Goal: Information Seeking & Learning: Learn about a topic

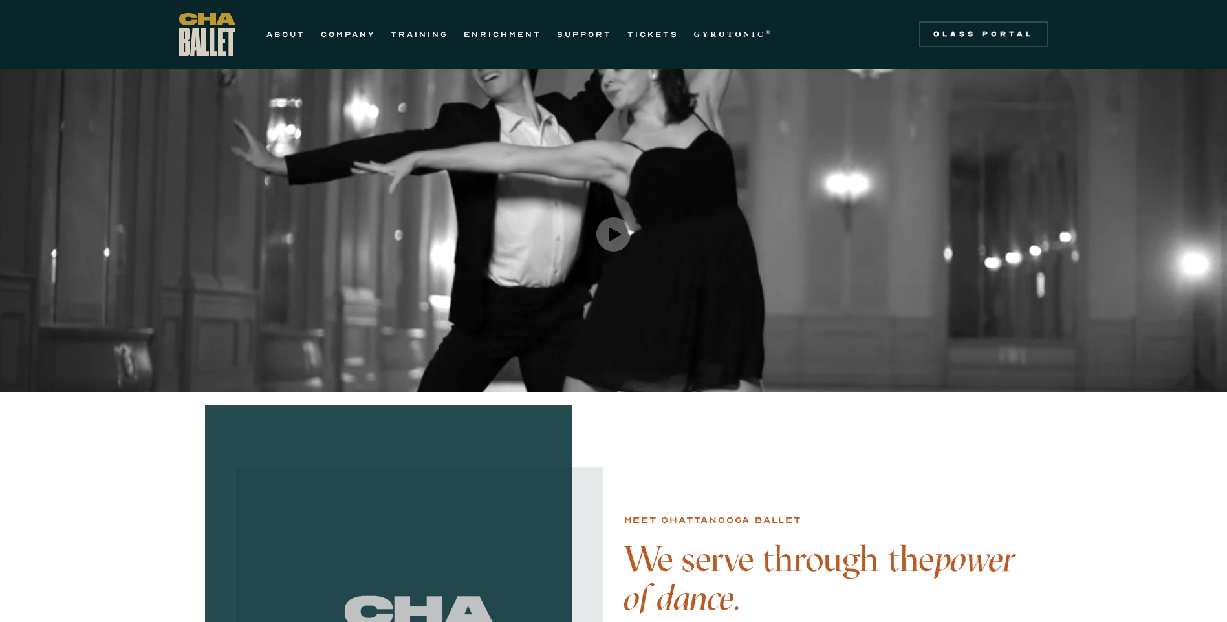
click at [347, 43] on div "ABOUT COMPANY TRAINING ENRICHMENT SUPPORT TICKETS GYROTONIC ® Information Style…" at bounding box center [479, 34] width 601 height 43
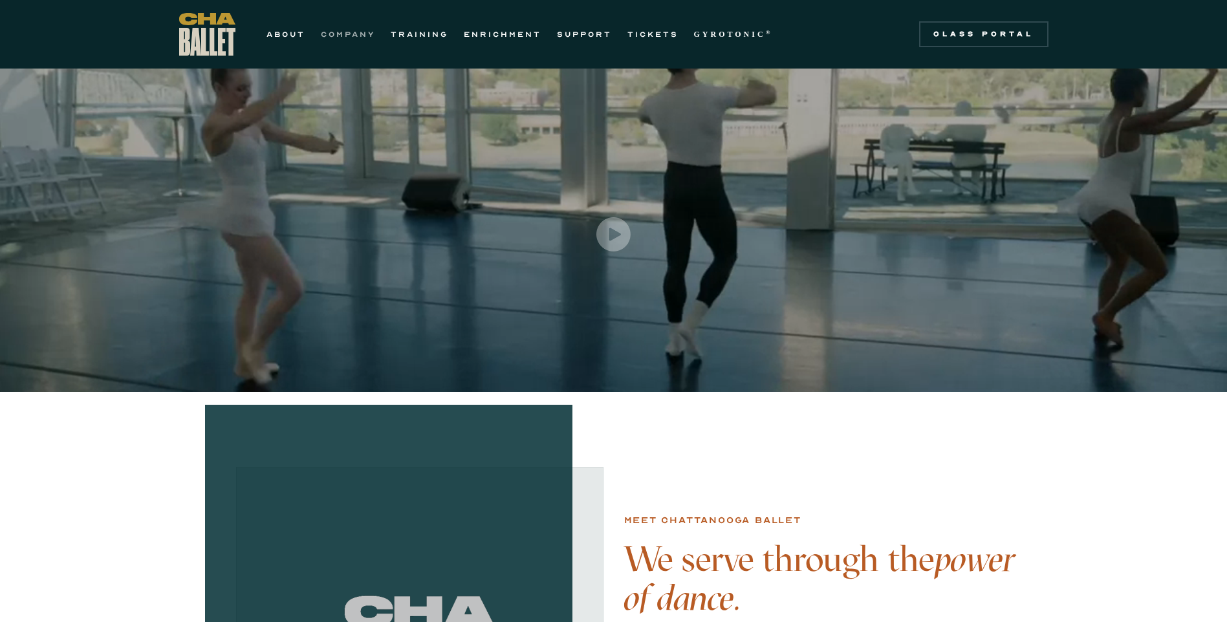
click at [351, 36] on link "COMPANY" at bounding box center [348, 35] width 54 height 16
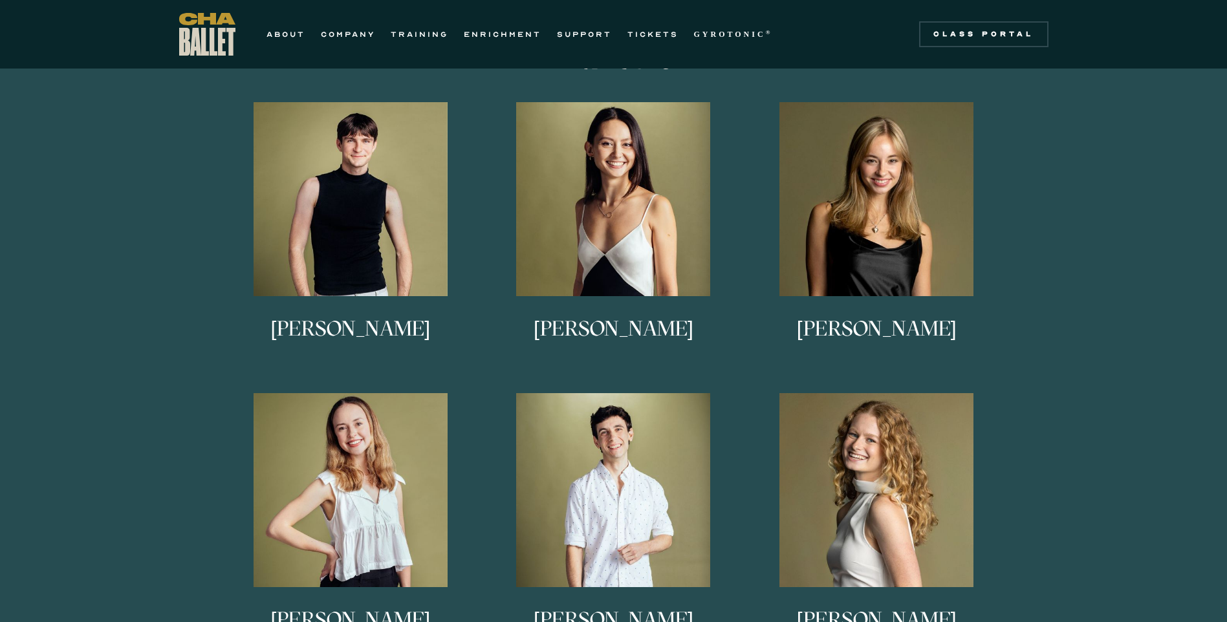
scroll to position [711, 0]
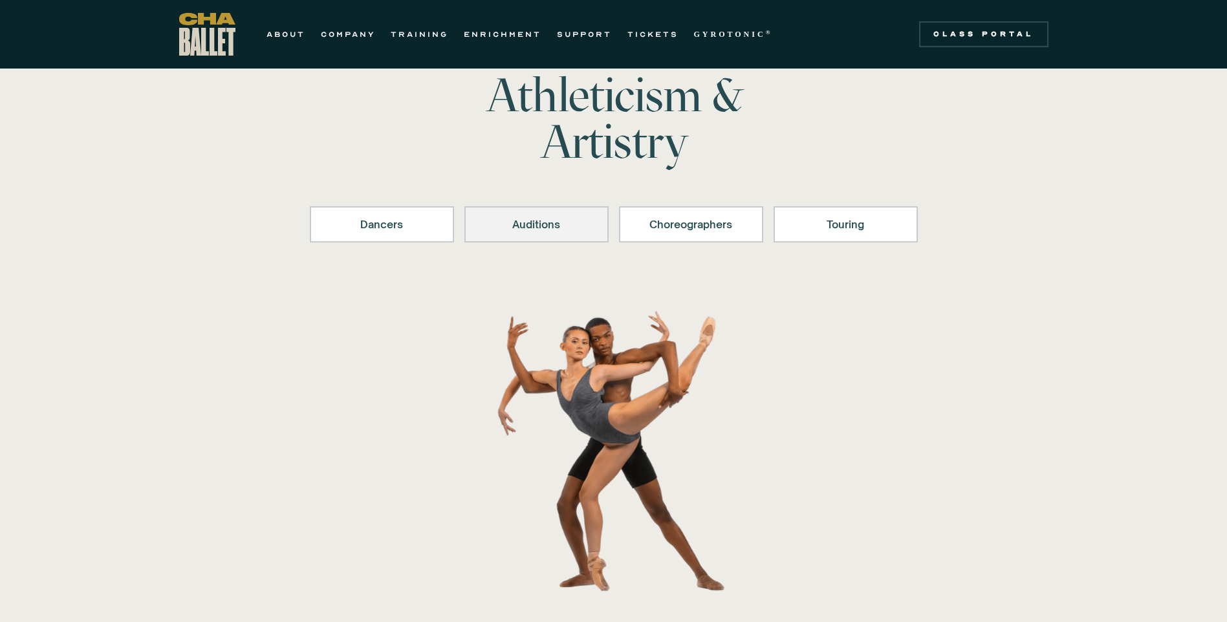
click at [572, 217] on div "Auditions" at bounding box center [536, 225] width 111 height 16
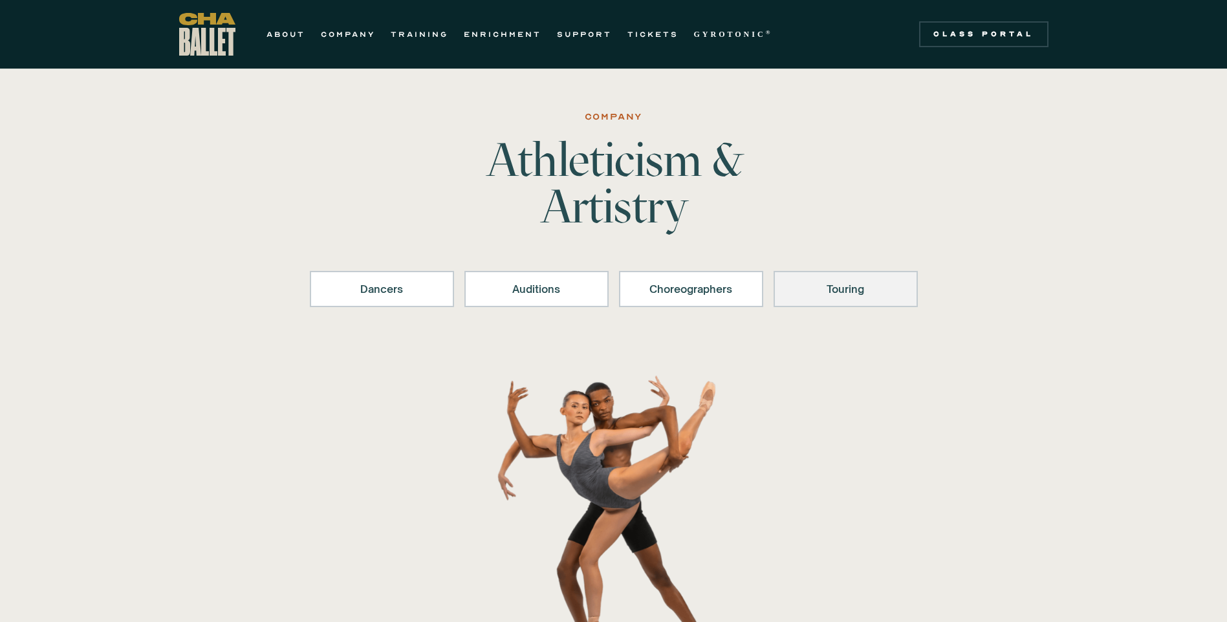
click at [797, 288] on div "Touring" at bounding box center [845, 289] width 111 height 16
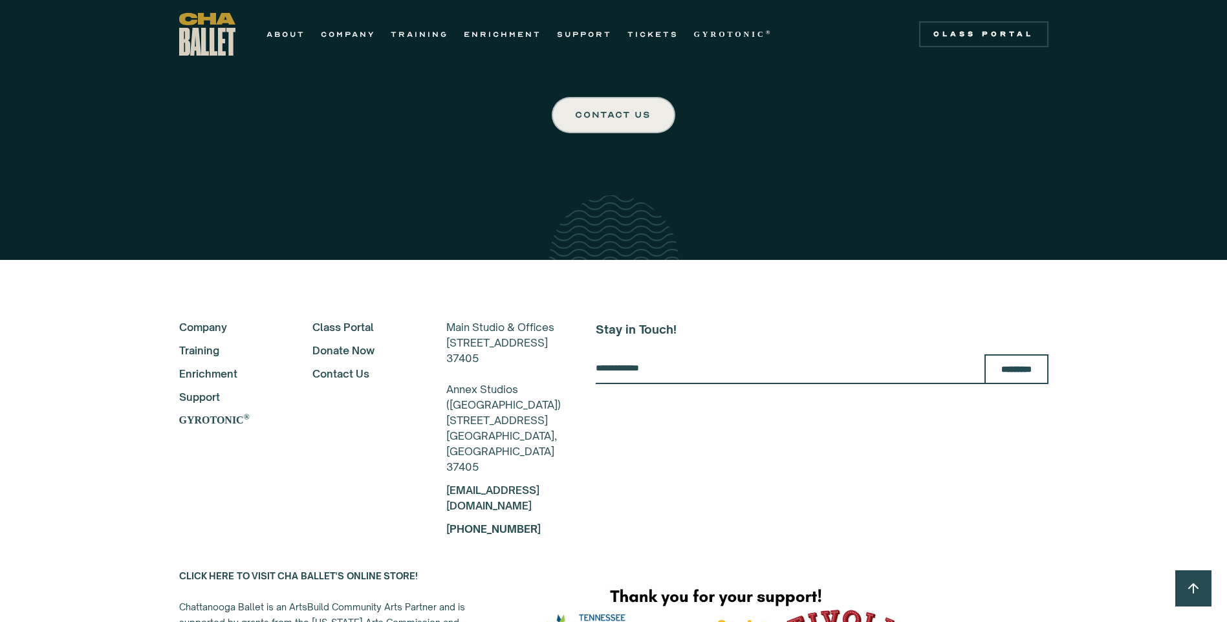
scroll to position [3631, 0]
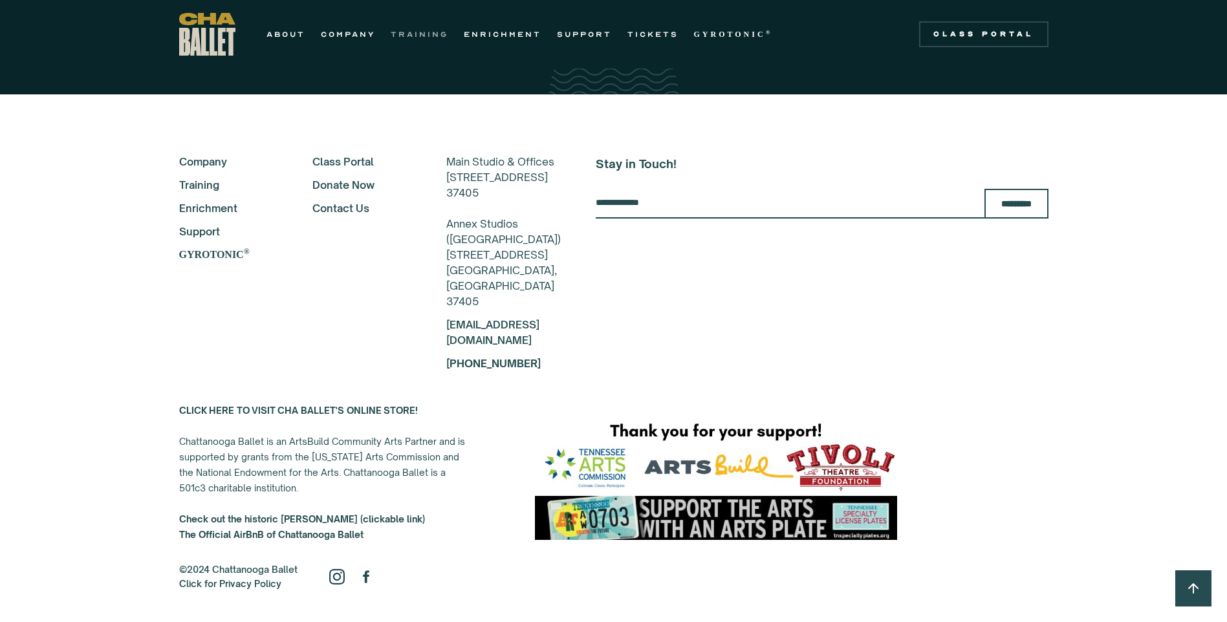
click at [413, 41] on link "TRAINING" at bounding box center [420, 35] width 58 height 16
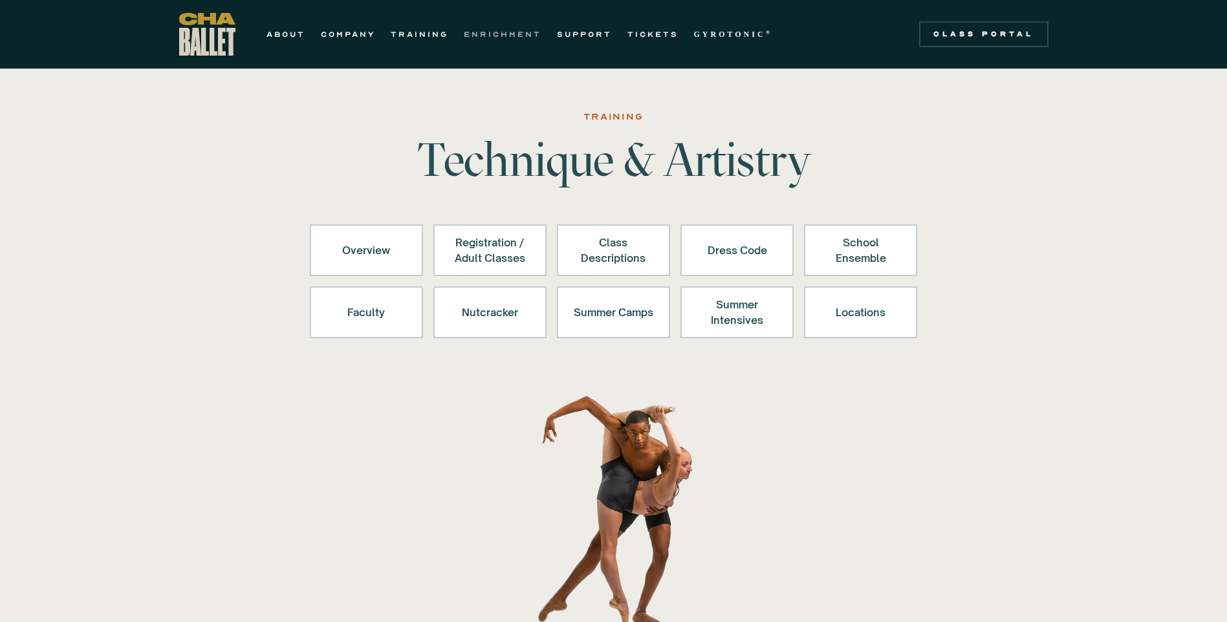
click at [504, 36] on link "ENRICHMENT" at bounding box center [503, 35] width 78 height 16
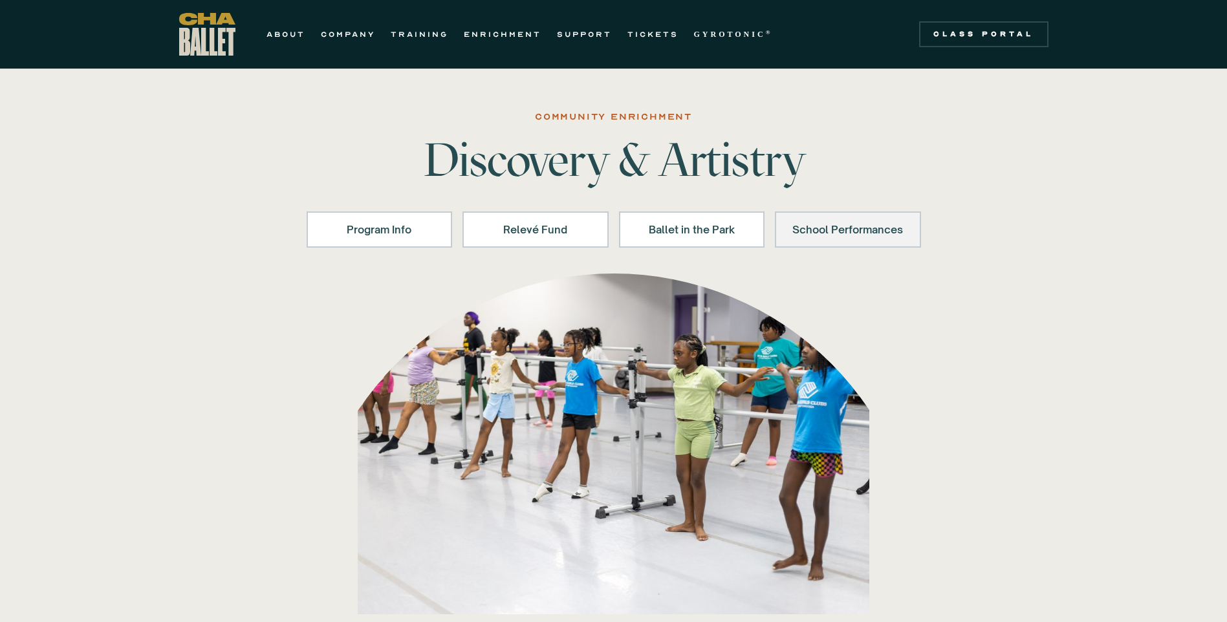
click at [817, 245] on link "School Performances" at bounding box center [848, 229] width 146 height 36
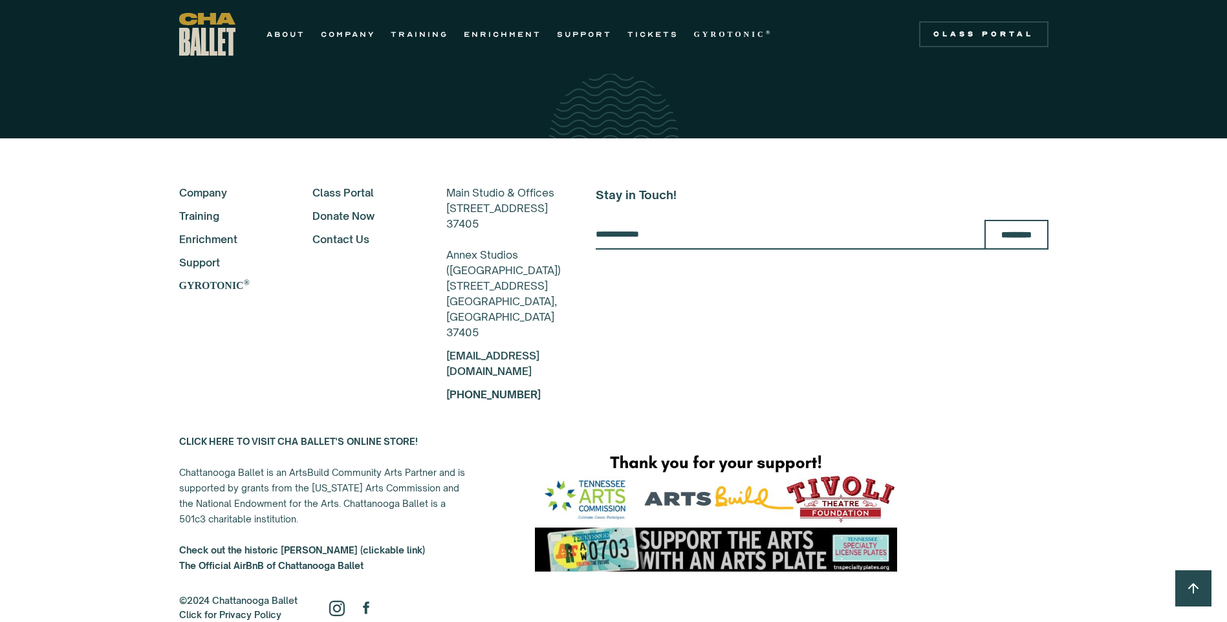
scroll to position [3096, 0]
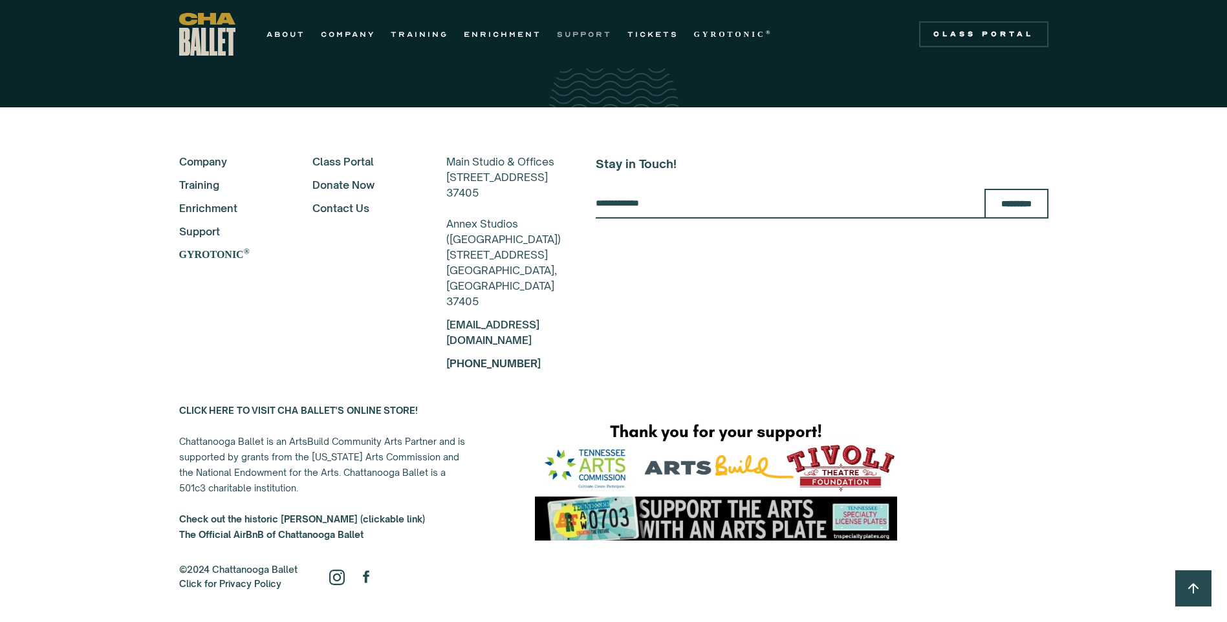
click at [601, 37] on link "SUPPORT" at bounding box center [584, 35] width 55 height 16
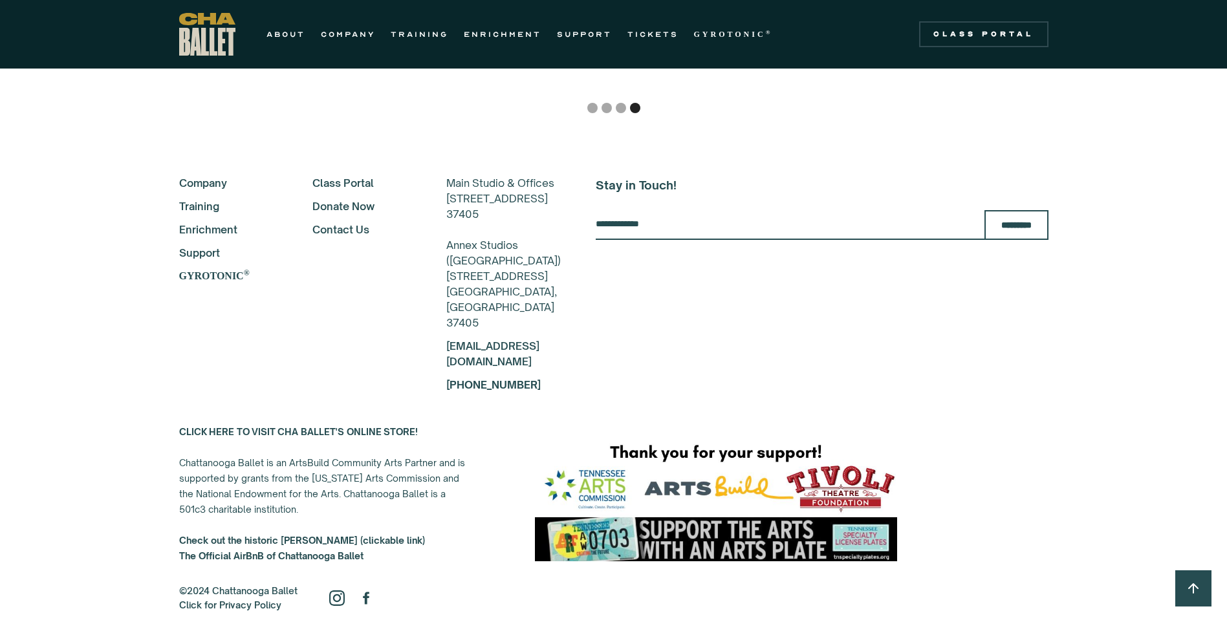
scroll to position [3496, 0]
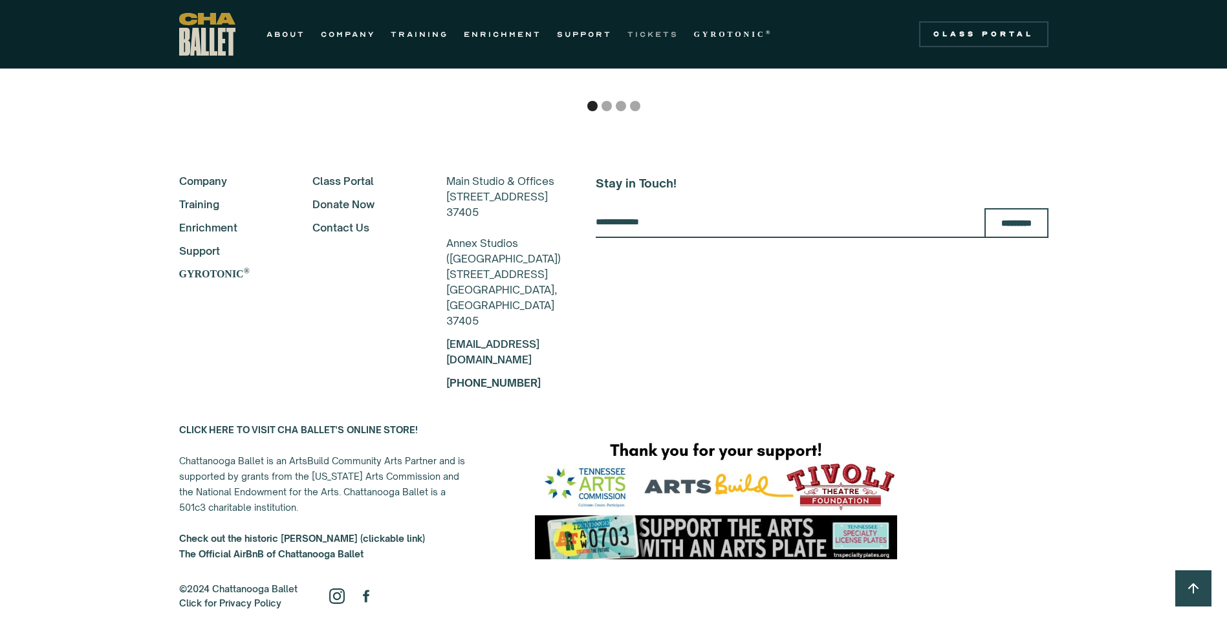
click at [664, 36] on link "TICKETS" at bounding box center [652, 35] width 51 height 16
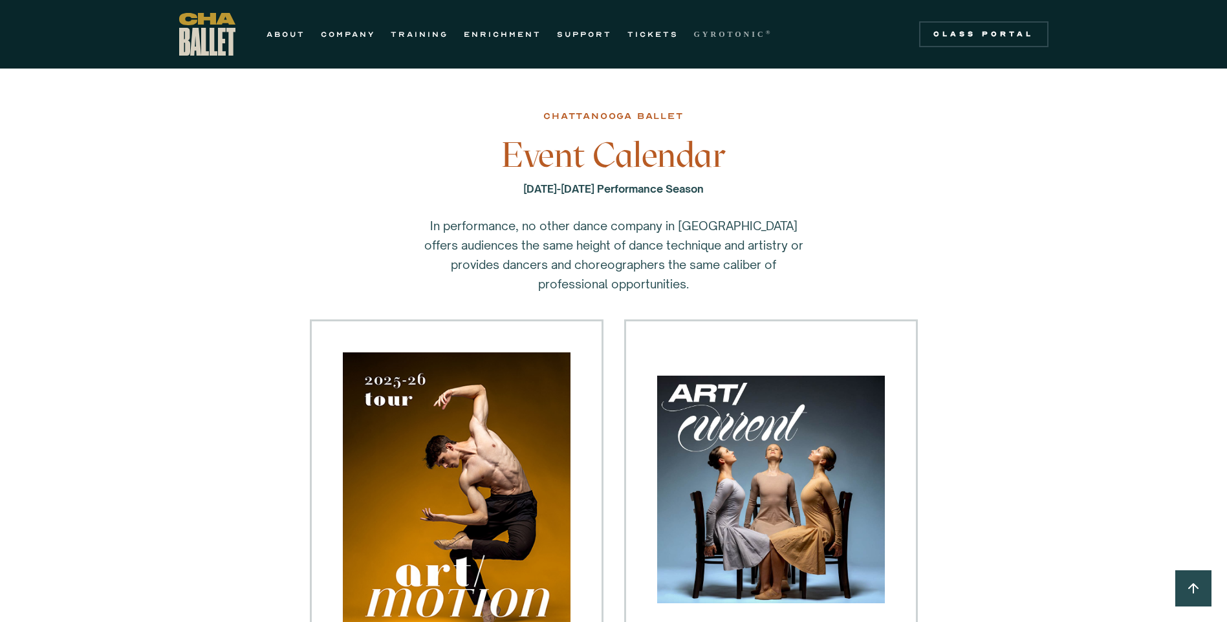
click at [724, 30] on strong "GYROTONIC" at bounding box center [730, 34] width 72 height 9
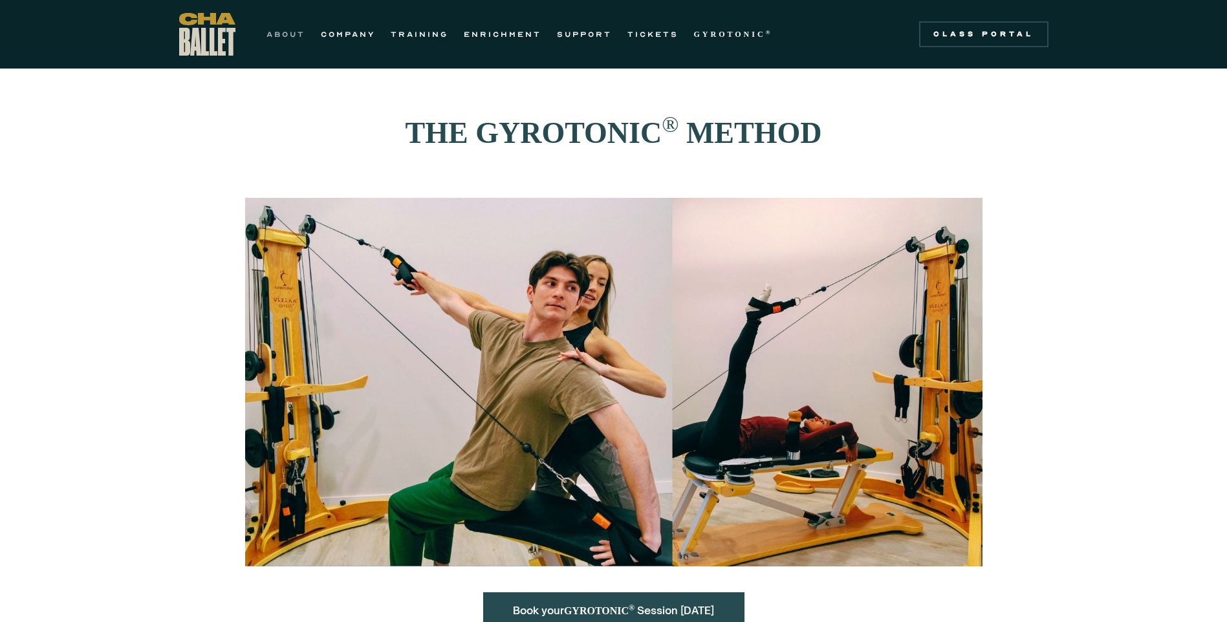
drag, startPoint x: 282, startPoint y: 35, endPoint x: 299, endPoint y: 35, distance: 17.5
click at [283, 35] on link "ABOUT" at bounding box center [285, 35] width 39 height 16
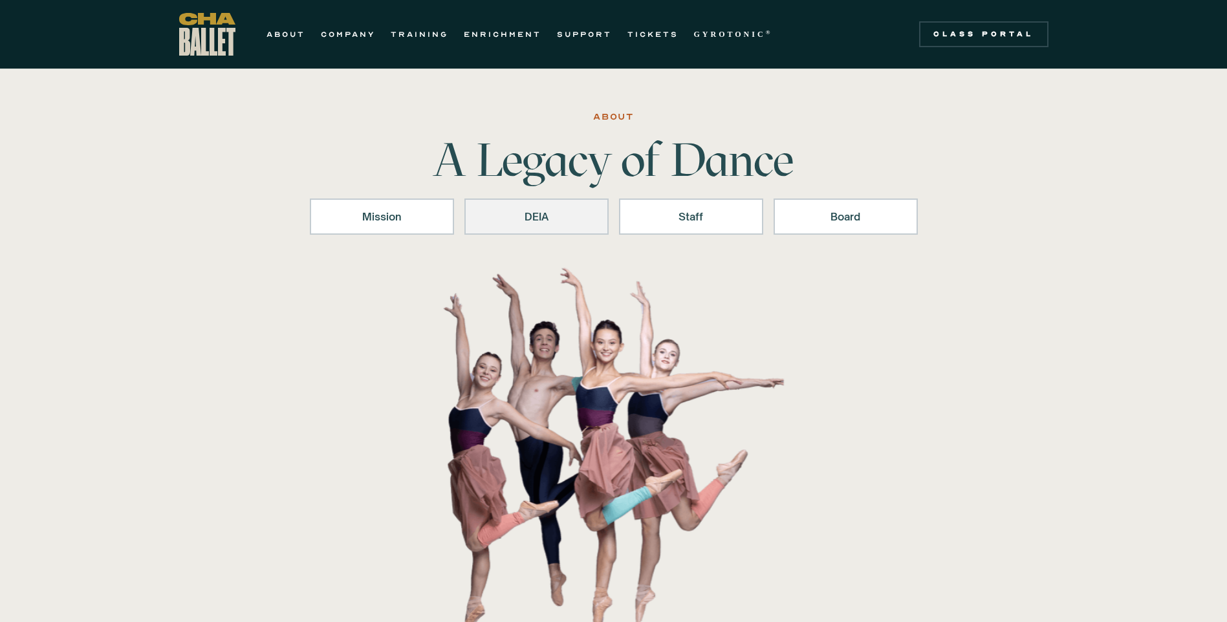
click at [549, 213] on div "DEIA" at bounding box center [536, 217] width 111 height 16
click at [358, 38] on link "COMPANY" at bounding box center [348, 35] width 54 height 16
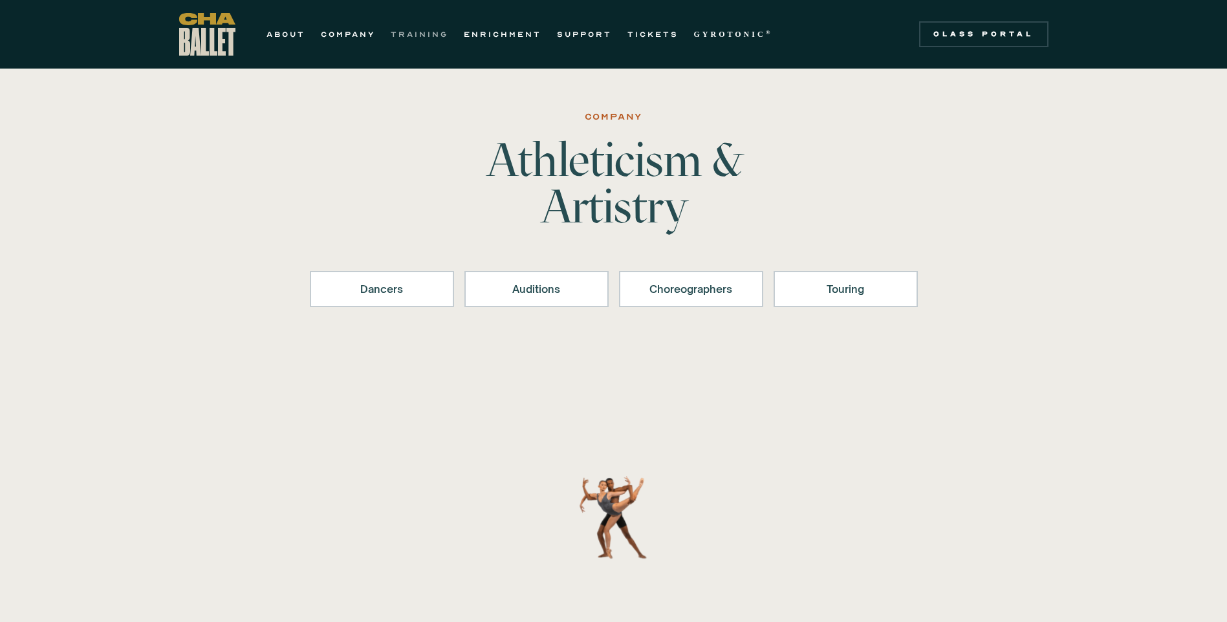
click at [415, 37] on link "TRAINING" at bounding box center [420, 35] width 58 height 16
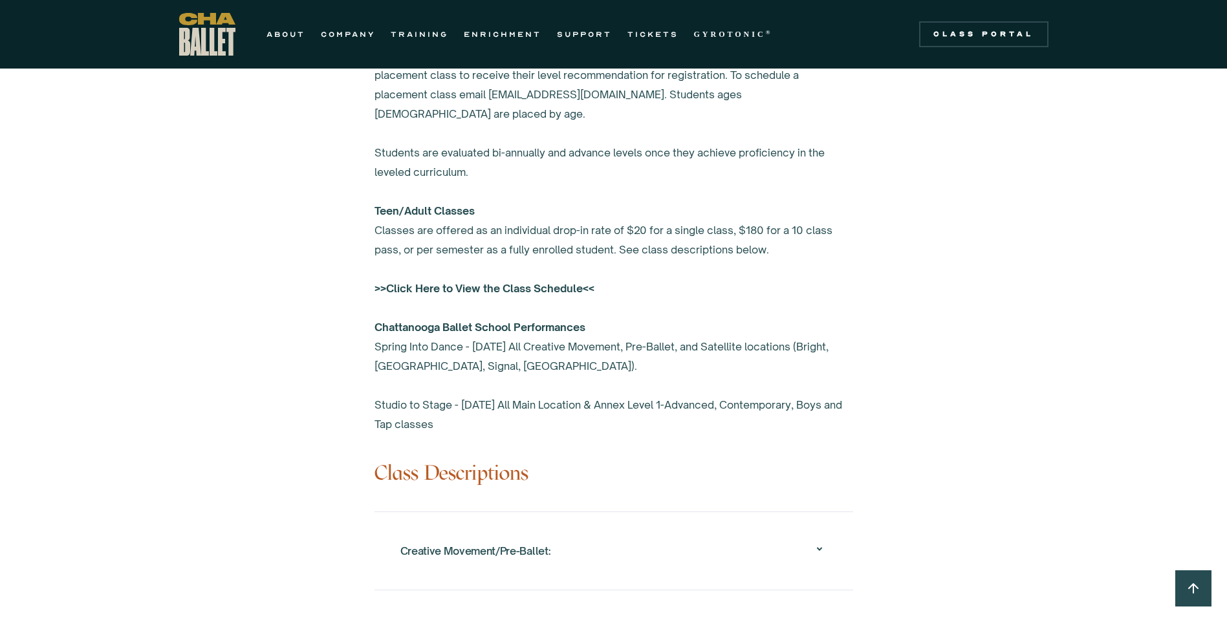
scroll to position [905, 0]
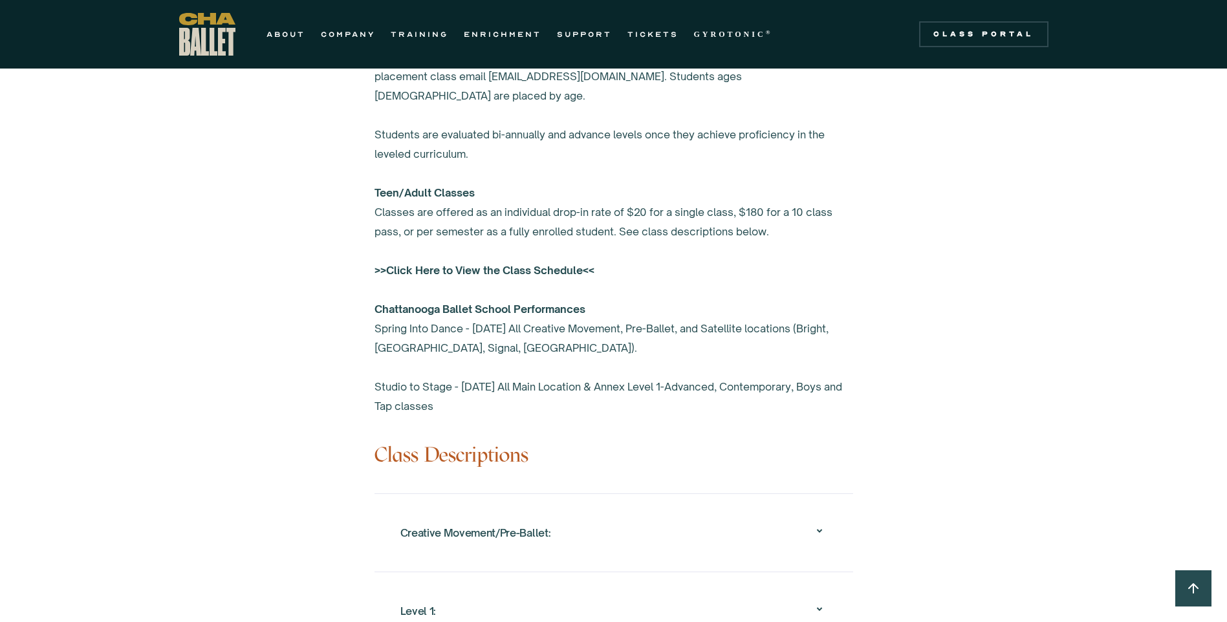
click at [505, 264] on strong ">>Click Here to View the Class Schedule<<" at bounding box center [484, 270] width 220 height 13
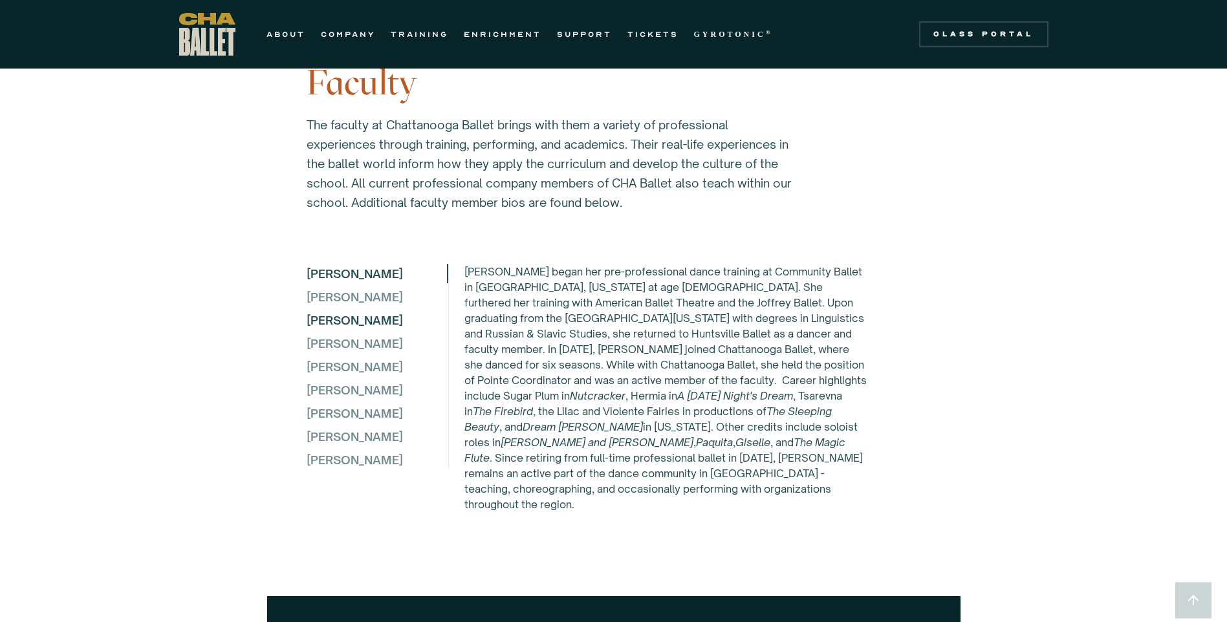
scroll to position [3363, 0]
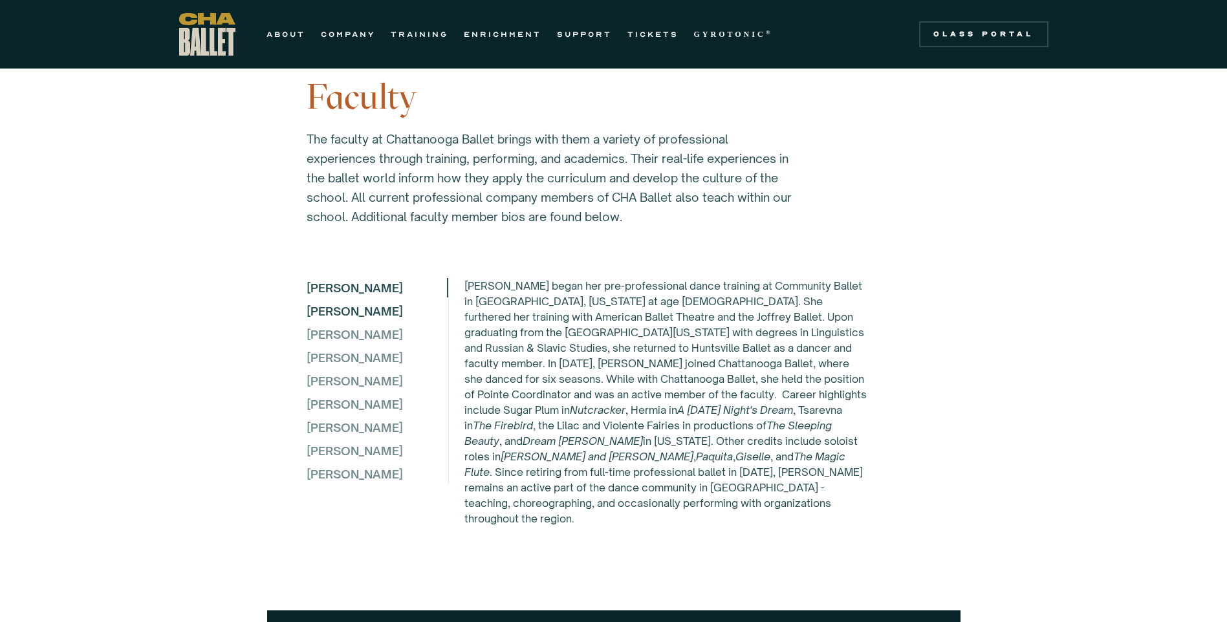
click at [362, 314] on div "[PERSON_NAME]" at bounding box center [377, 310] width 140 height 19
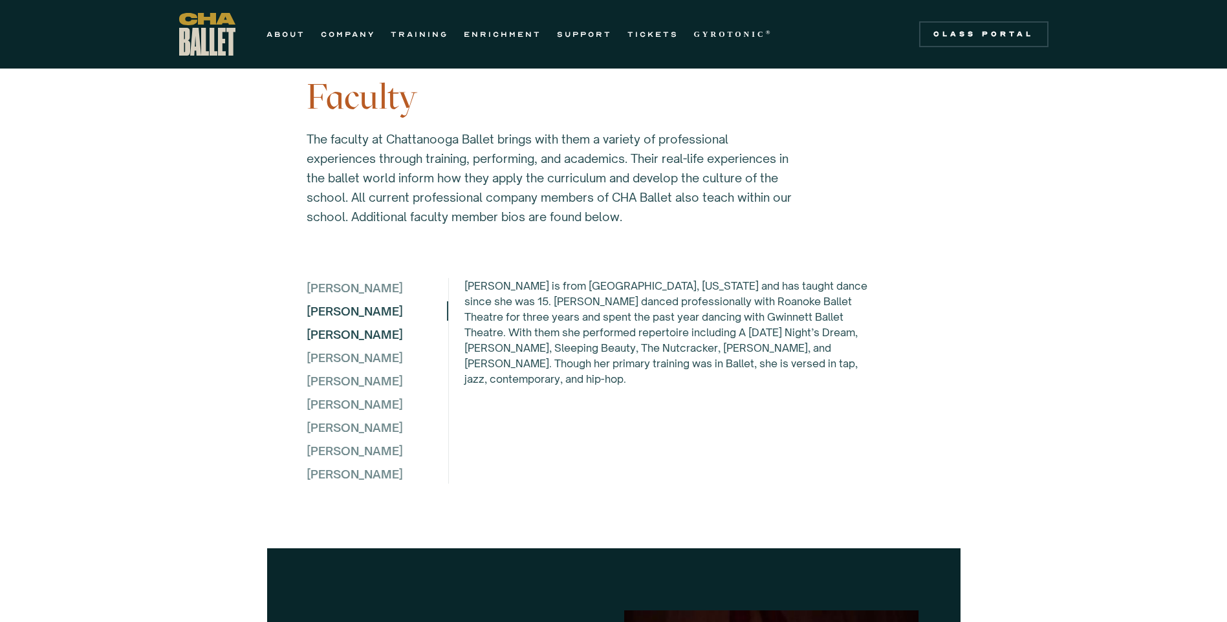
click at [358, 330] on div "[PERSON_NAME]" at bounding box center [377, 334] width 140 height 19
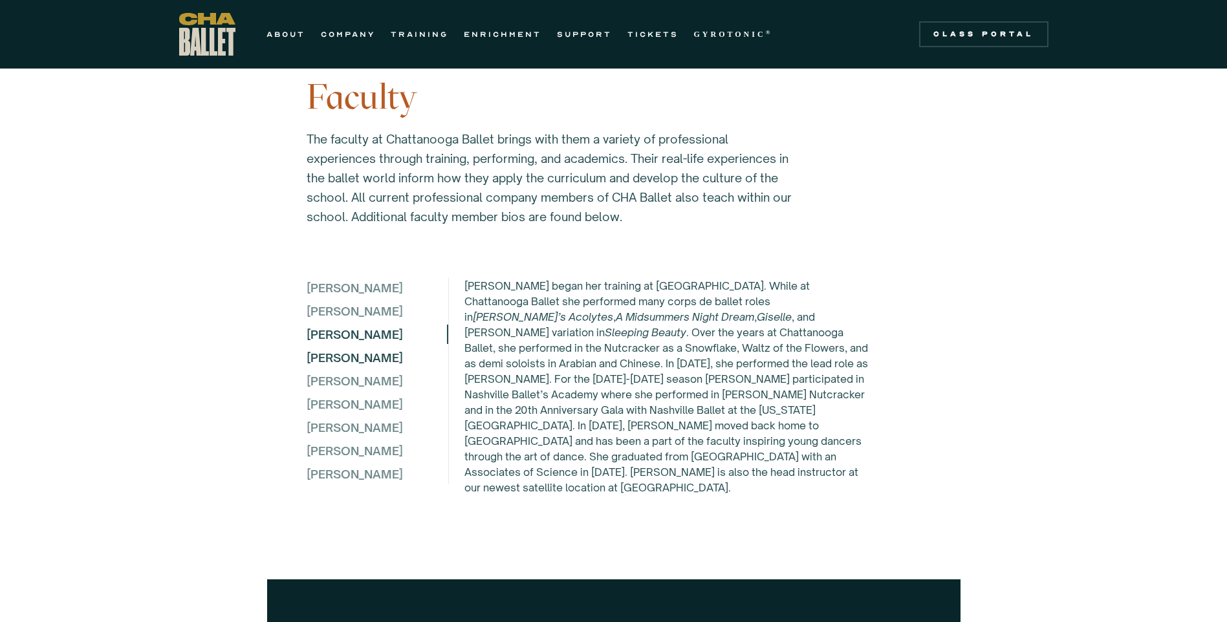
click at [361, 350] on div "[PERSON_NAME]" at bounding box center [377, 357] width 140 height 19
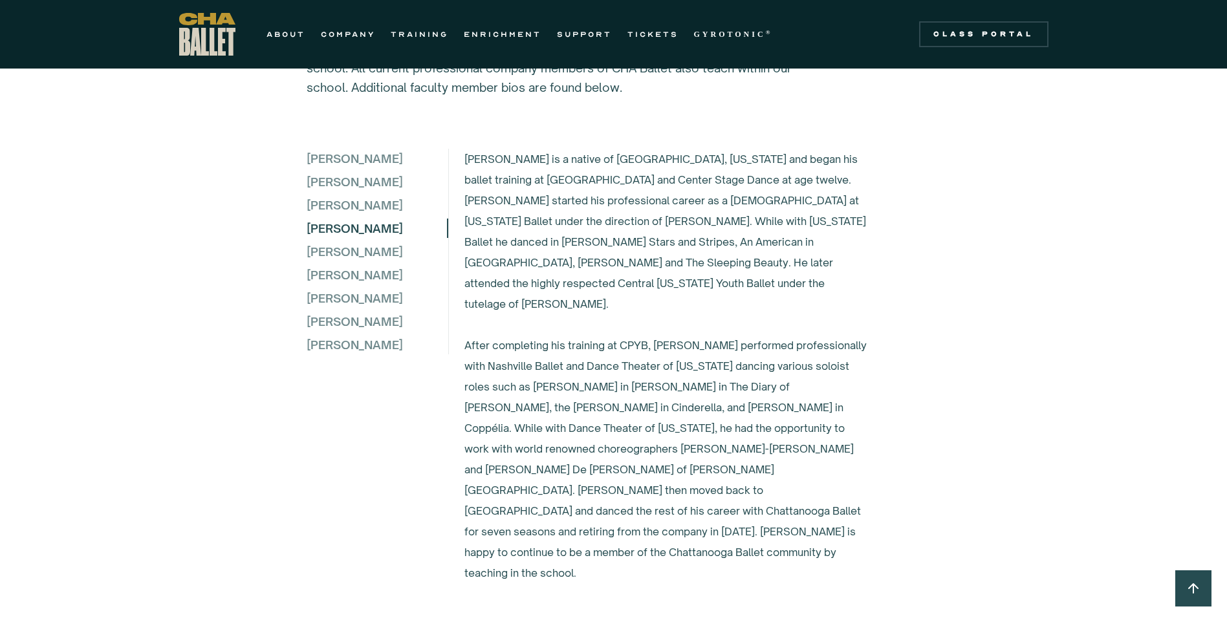
scroll to position [3428, 0]
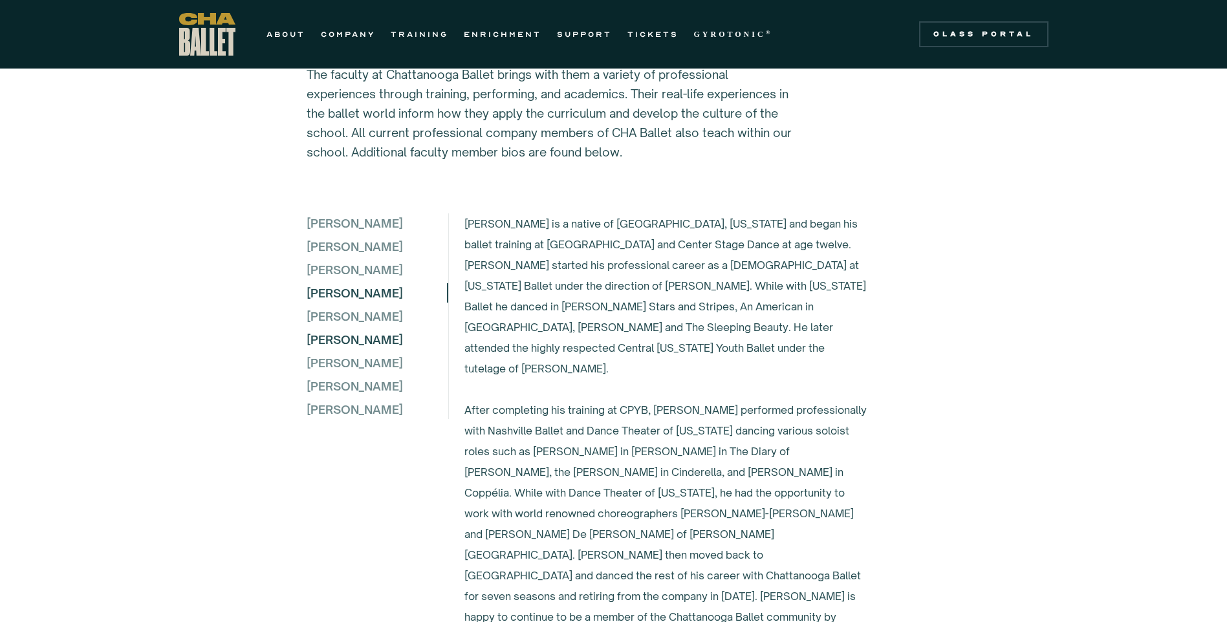
click at [350, 336] on div "[PERSON_NAME]" at bounding box center [377, 339] width 140 height 19
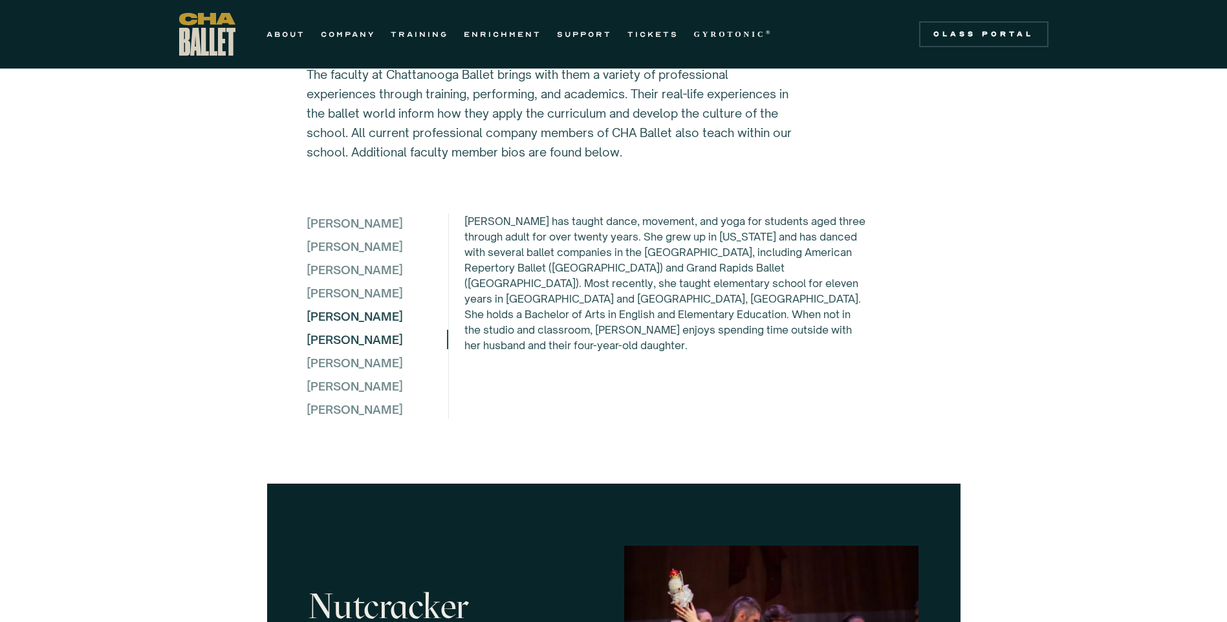
click at [350, 315] on div "[PERSON_NAME]" at bounding box center [377, 316] width 140 height 19
click at [371, 330] on div "[PERSON_NAME]" at bounding box center [377, 339] width 140 height 19
click at [362, 346] on div "[PERSON_NAME] [PERSON_NAME] [PERSON_NAME] [PERSON_NAME] [PERSON_NAME] [PERSON_N…" at bounding box center [378, 316] width 142 height 206
click at [362, 356] on div "[PERSON_NAME]" at bounding box center [377, 362] width 140 height 19
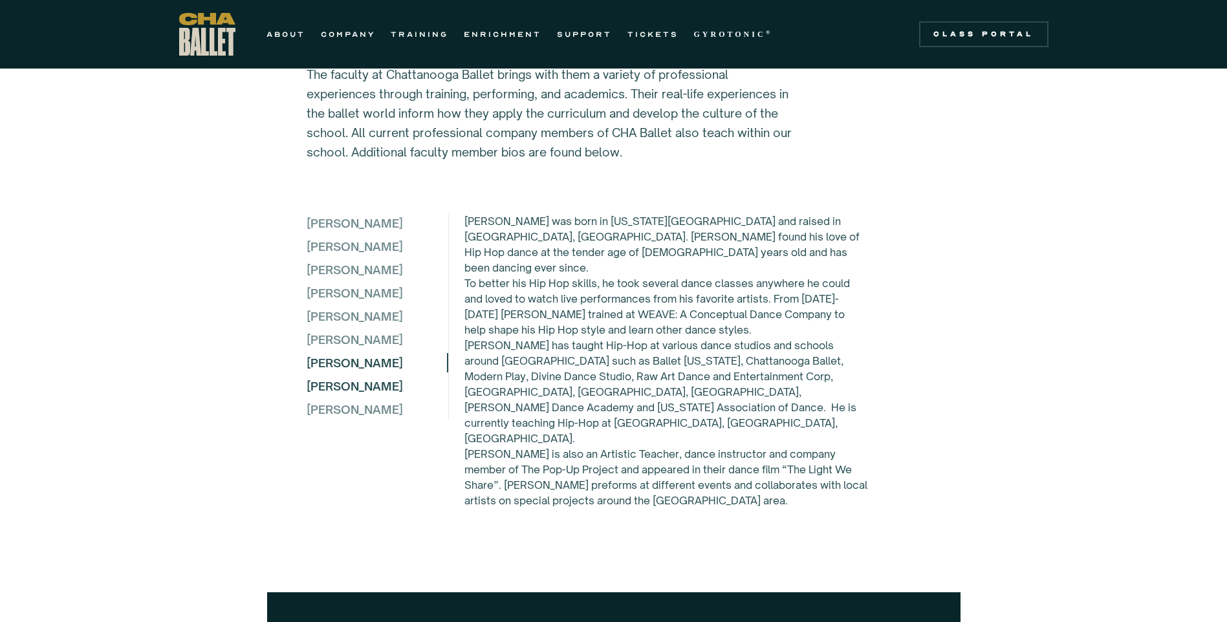
click at [361, 380] on div "[PERSON_NAME]" at bounding box center [377, 385] width 140 height 19
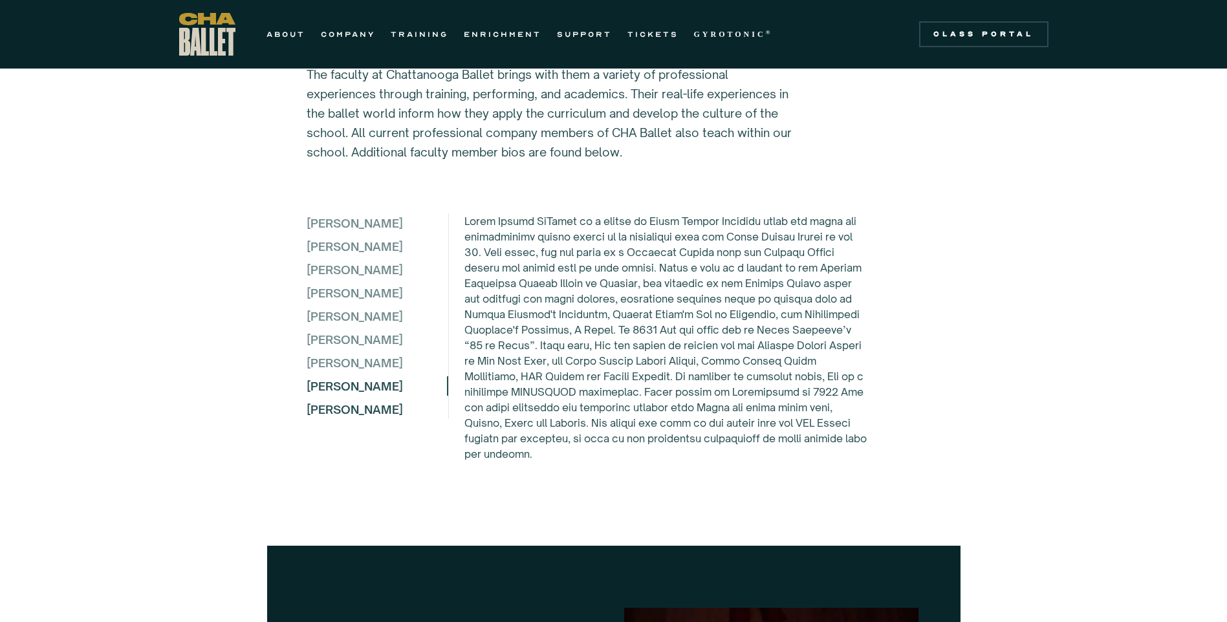
click at [358, 419] on div "[PERSON_NAME]" at bounding box center [377, 409] width 140 height 19
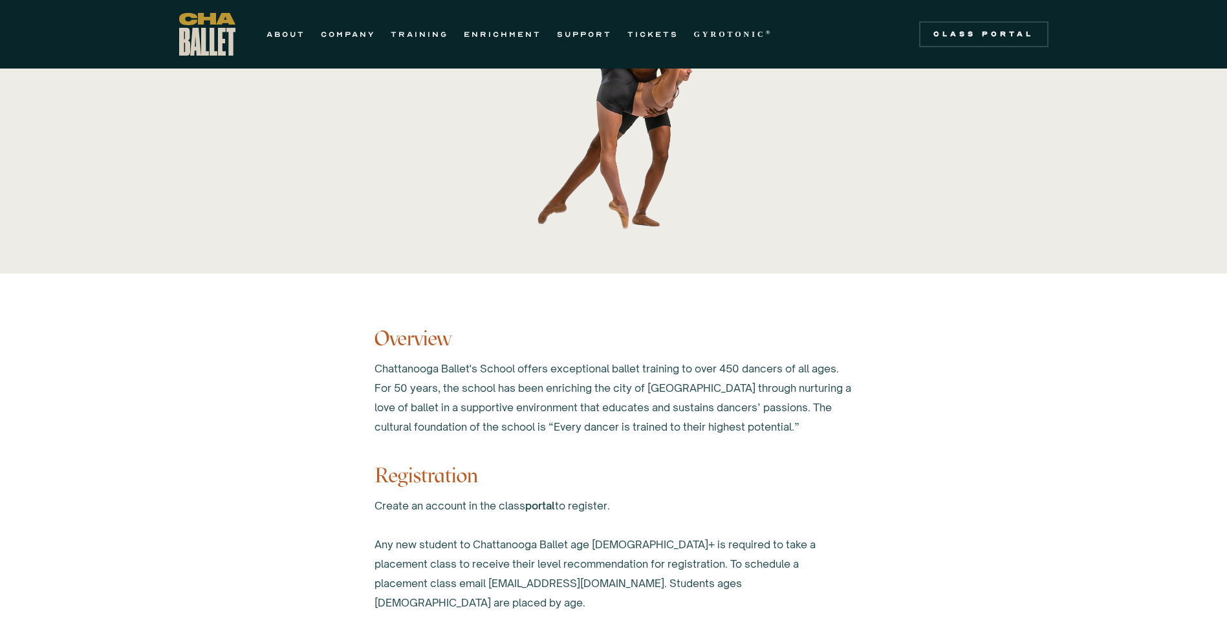
scroll to position [0, 0]
